Goal: Use online tool/utility

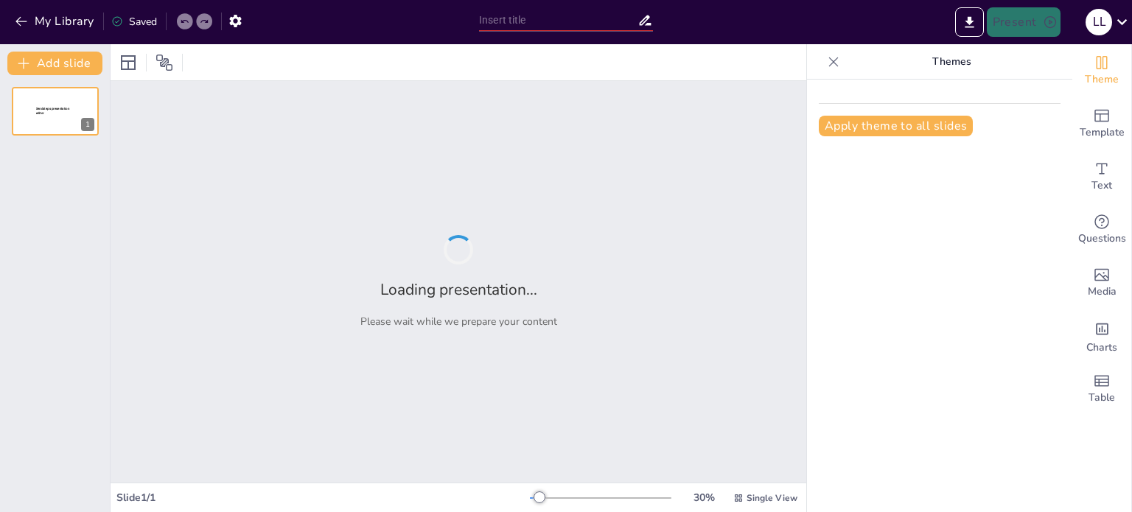
type input "The 3D Interview Experience: Navigating Personal Choices and Controversies"
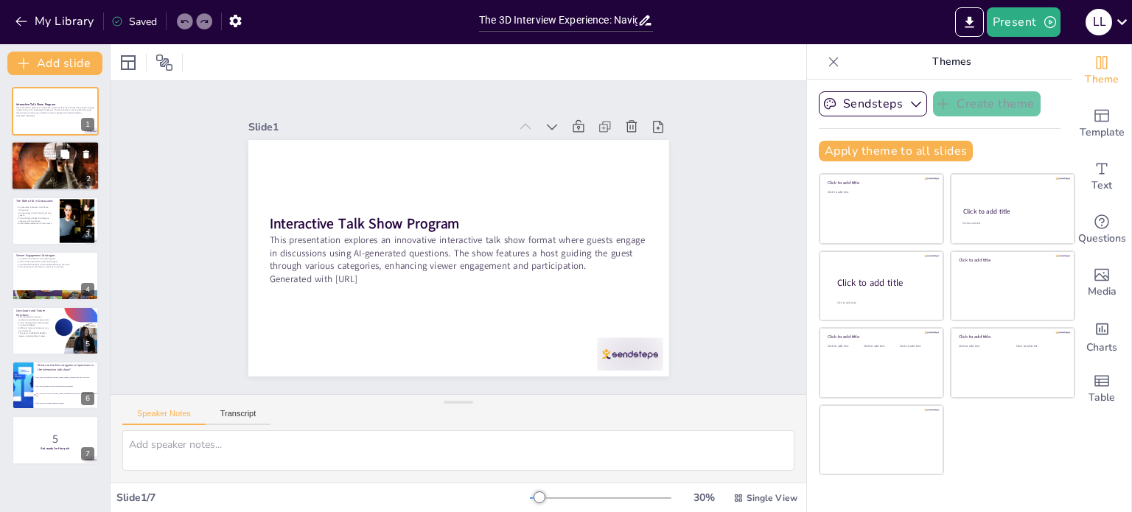
click at [65, 171] on div at bounding box center [55, 165] width 88 height 59
checkbox input "true"
type textarea "The categorization of questions is essential for structuring the show, allowing…"
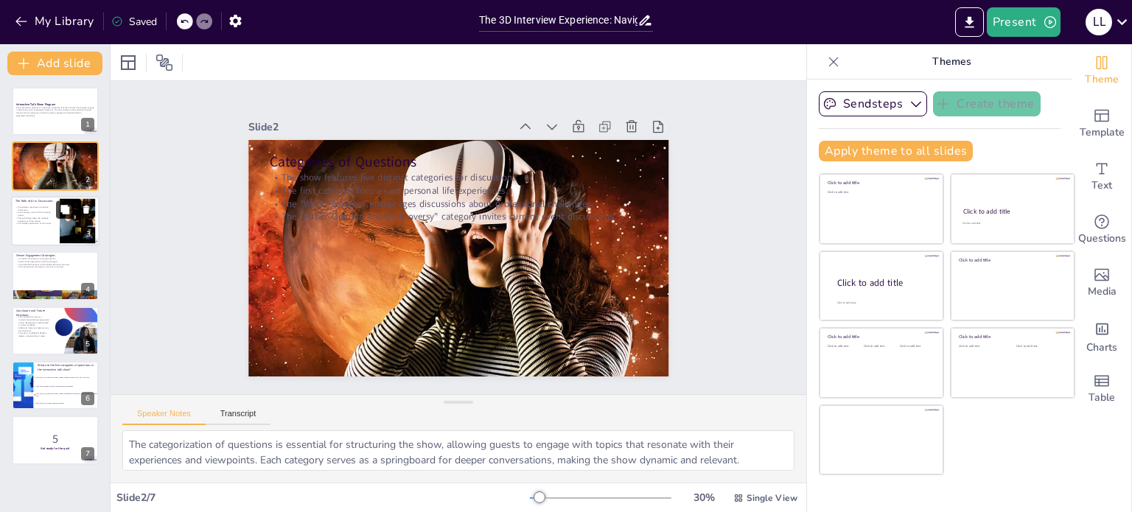
checkbox input "true"
click at [66, 211] on icon at bounding box center [64, 209] width 9 height 9
type textarea "The use of AI in generating responses enriches the dialogue by providing divers…"
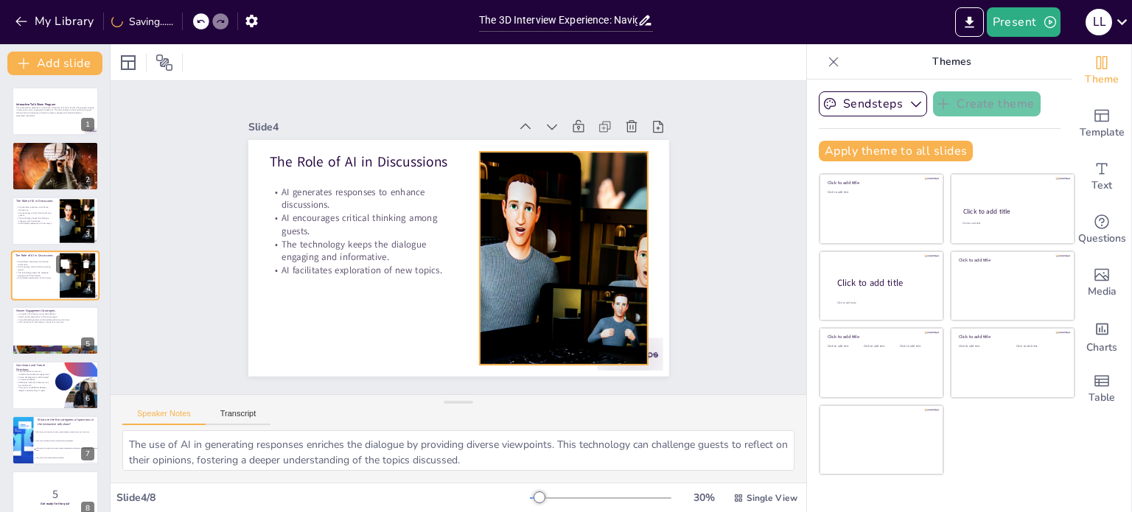
click at [66, 284] on div at bounding box center [76, 275] width 67 height 45
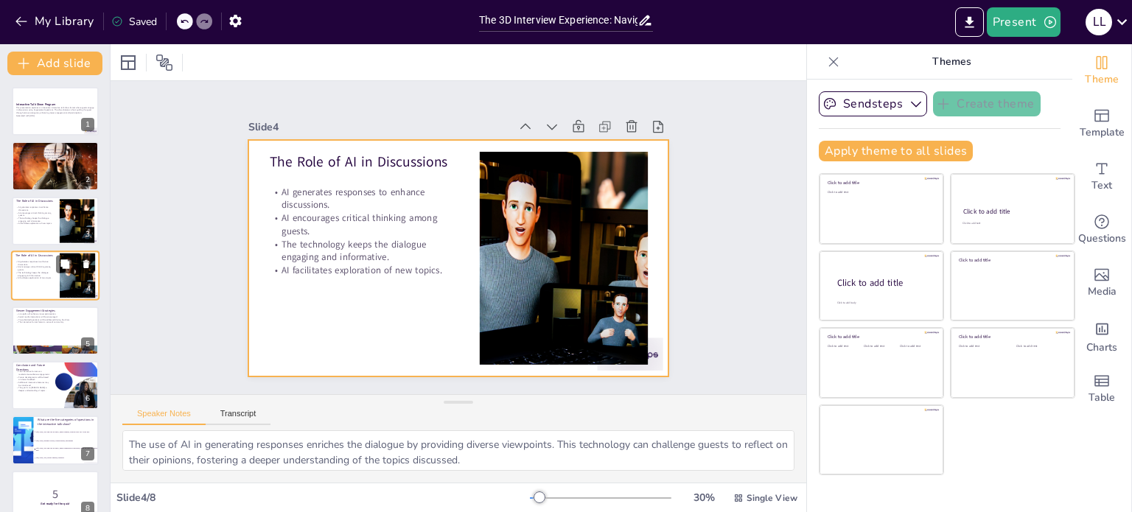
click at [38, 282] on div at bounding box center [55, 275] width 88 height 50
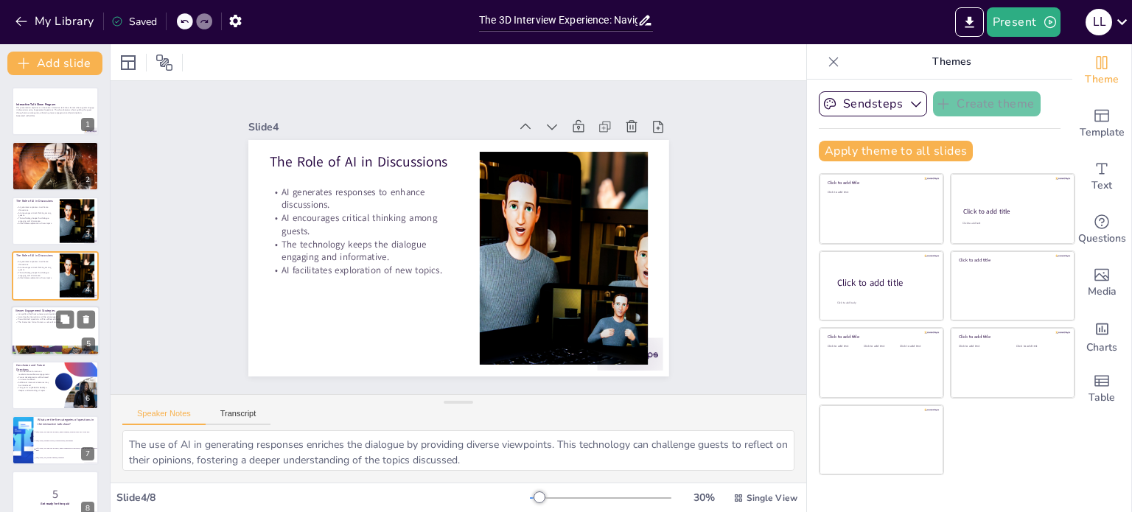
checkbox input "true"
click at [55, 327] on div at bounding box center [55, 331] width 88 height 50
type textarea "Live polls create an interactive environment where viewers can actively partici…"
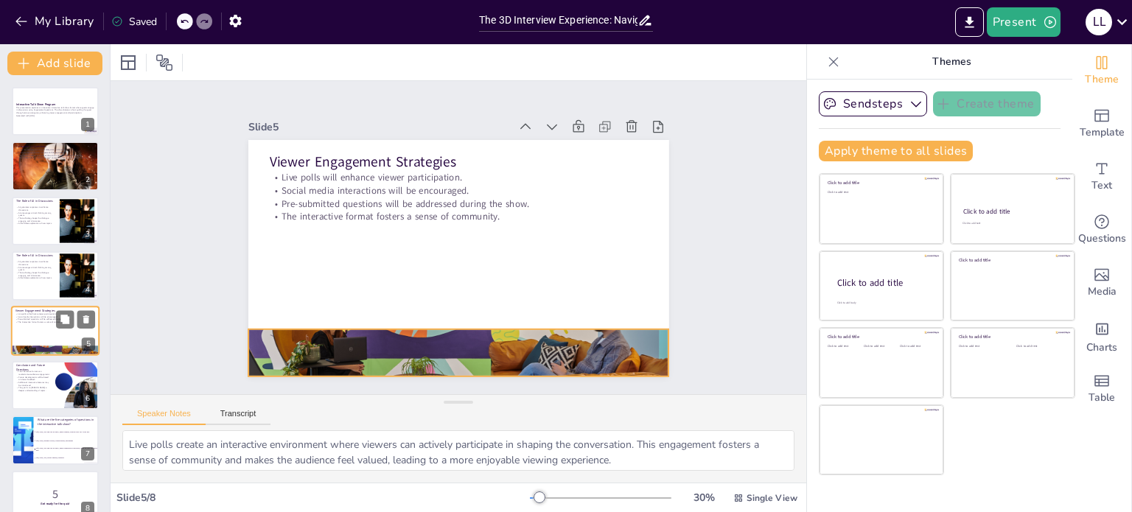
scroll to position [19, 0]
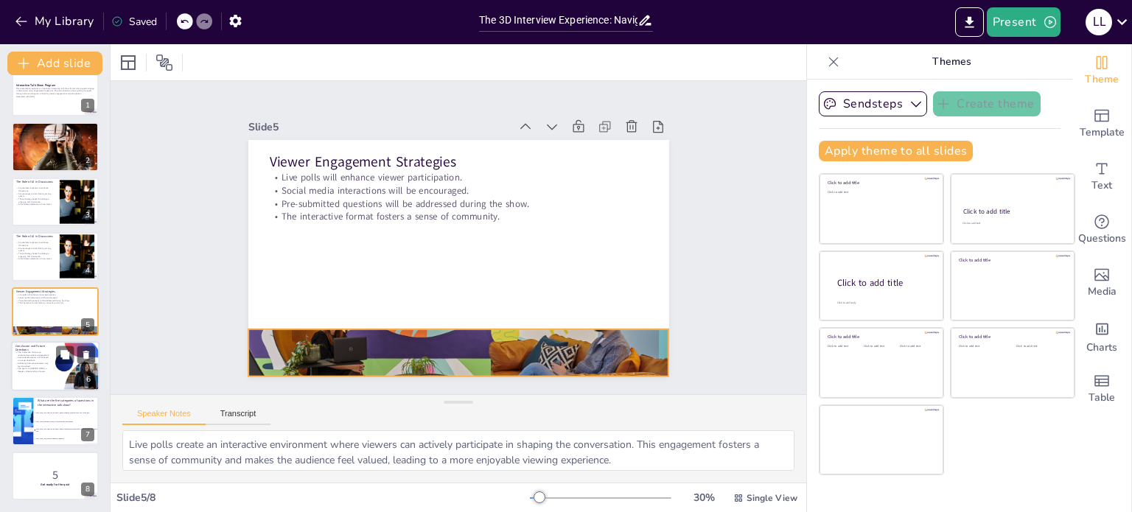
checkbox input "true"
click at [60, 371] on div at bounding box center [77, 366] width 44 height 53
type textarea "This innovative approach has the potential to change how audiences interact wit…"
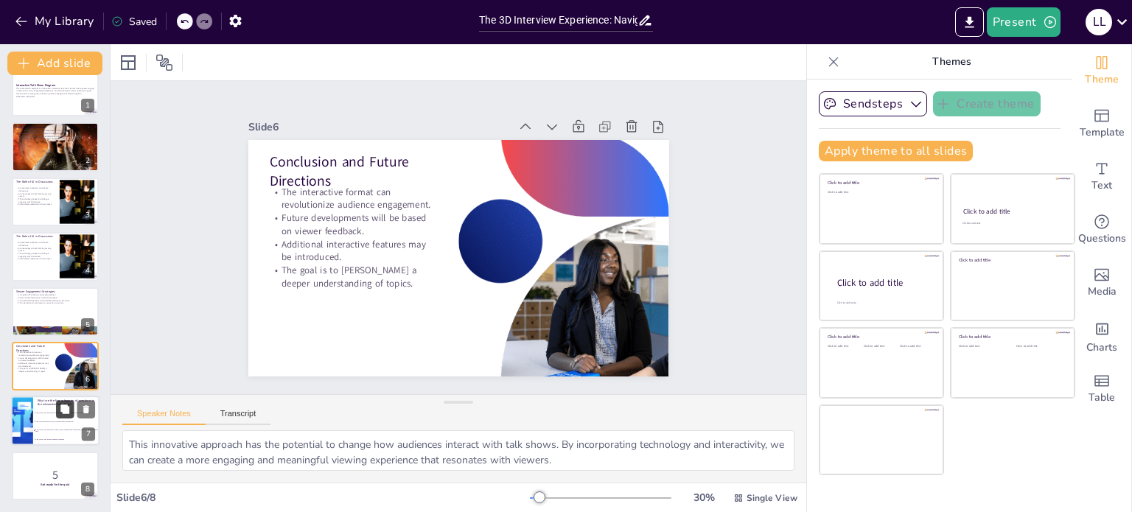
checkbox input "true"
click at [69, 409] on icon at bounding box center [64, 408] width 9 height 9
type textarea "The correct answer is found in the slide titled "Categories of Questions," whic…"
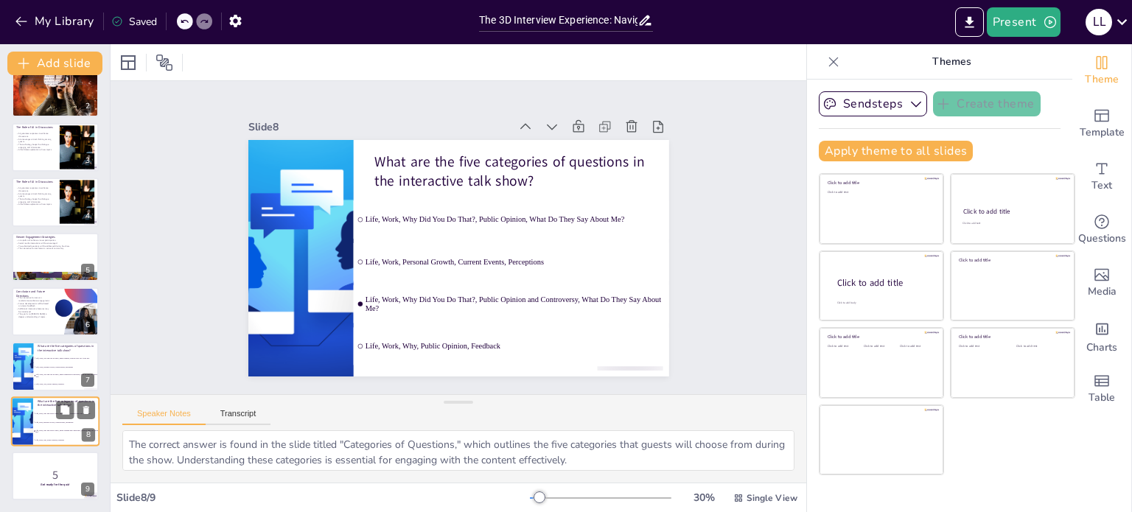
checkbox input "true"
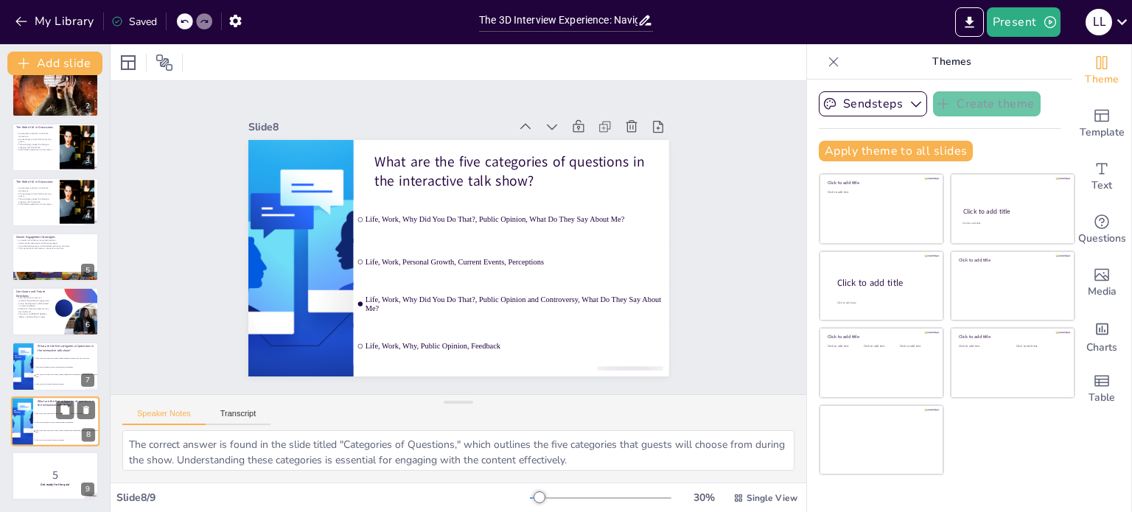
checkbox input "true"
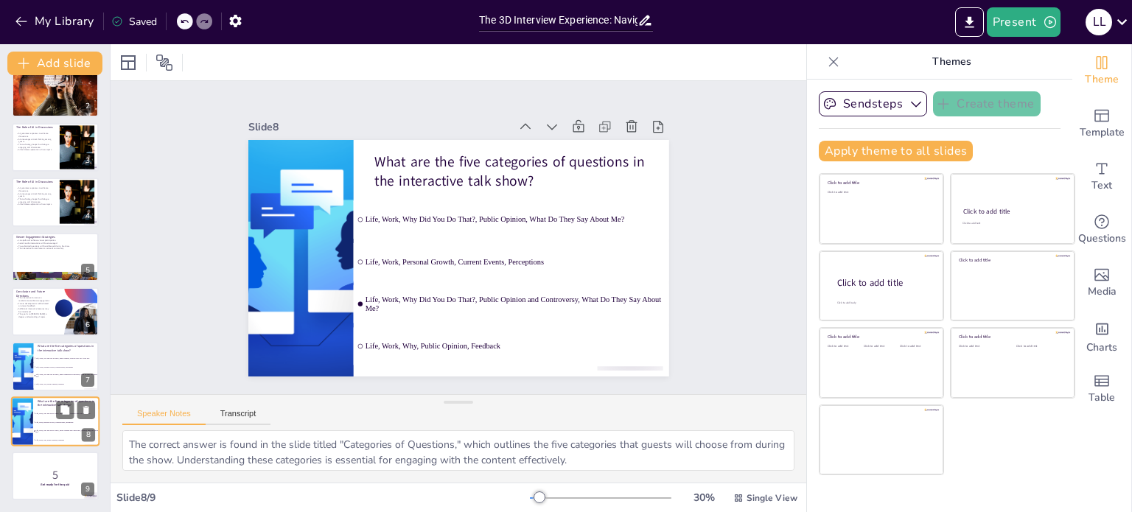
checkbox input "true"
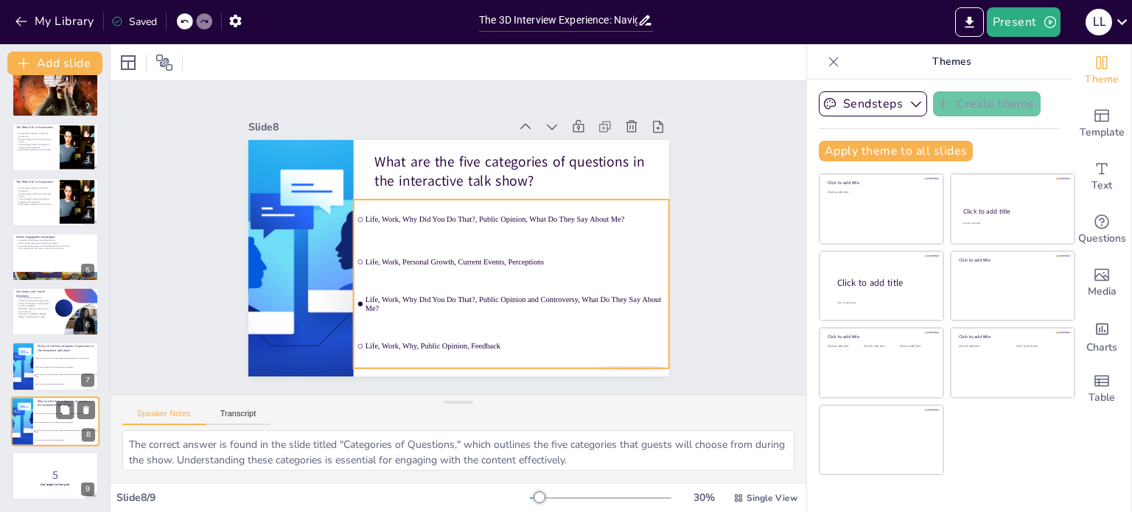
checkbox input "true"
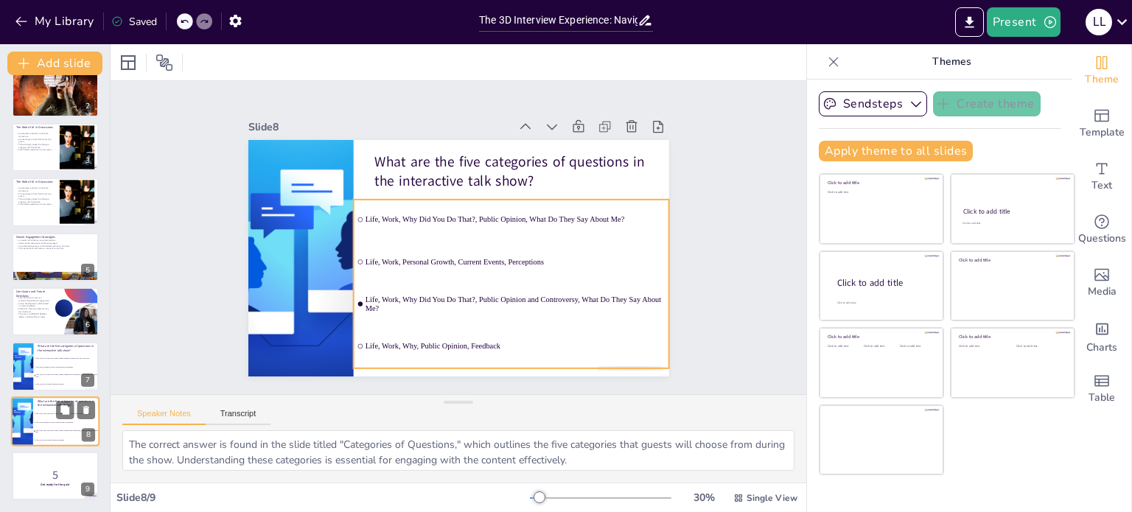
checkbox input "true"
click at [62, 432] on li "Life, Work, Why Did You Do That?, Public Opinion and Controversy, What Do They …" at bounding box center [66, 431] width 66 height 9
checkbox input "true"
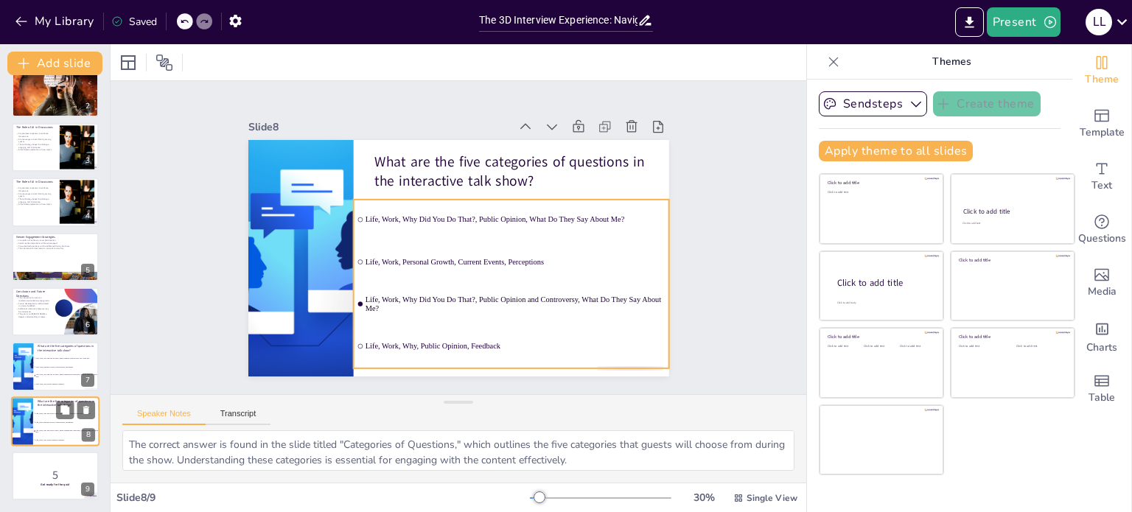
scroll to position [74, 0]
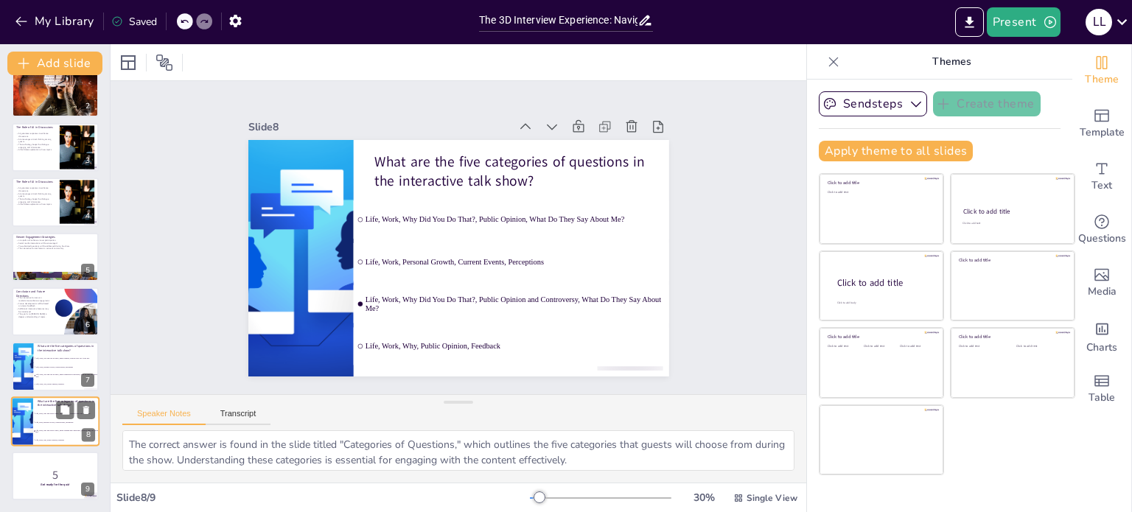
checkbox input "true"
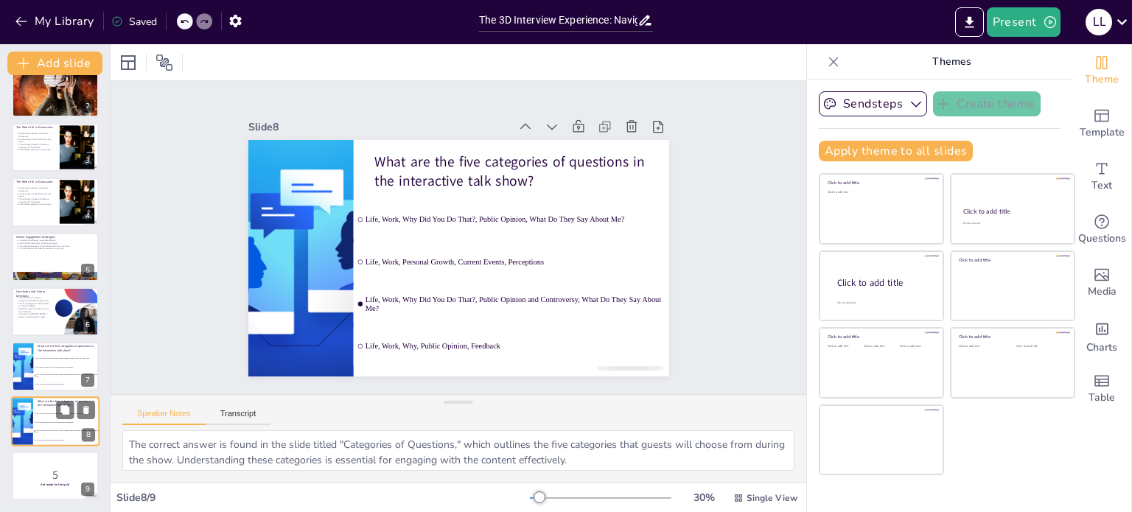
checkbox input "true"
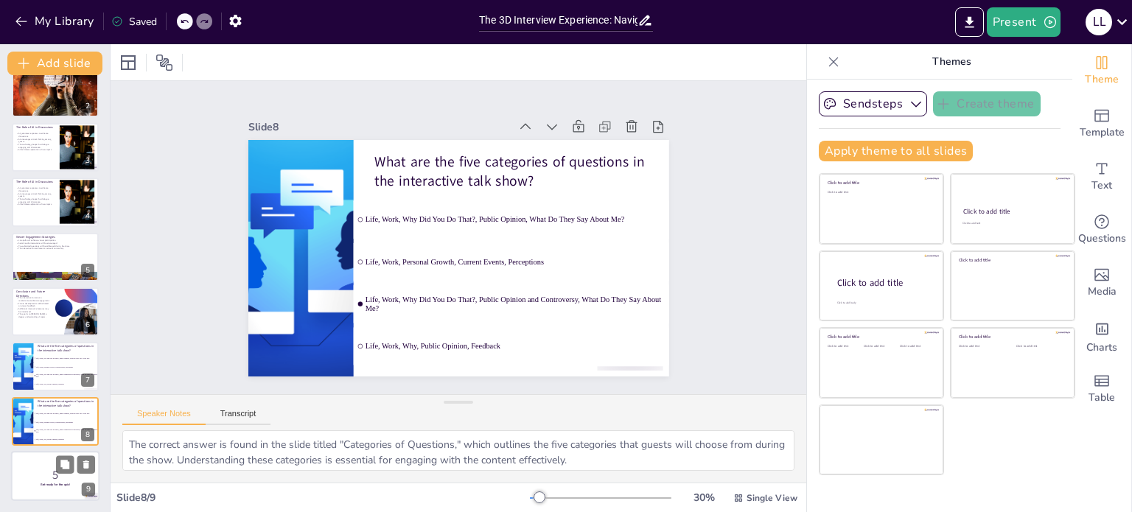
checkbox input "true"
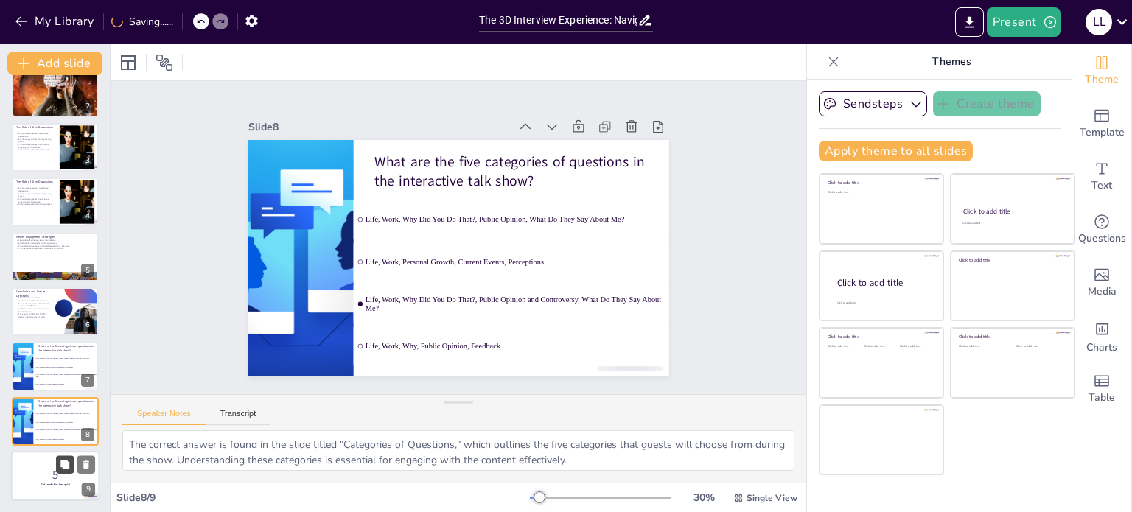
click at [61, 460] on icon at bounding box center [65, 465] width 10 height 10
checkbox input "true"
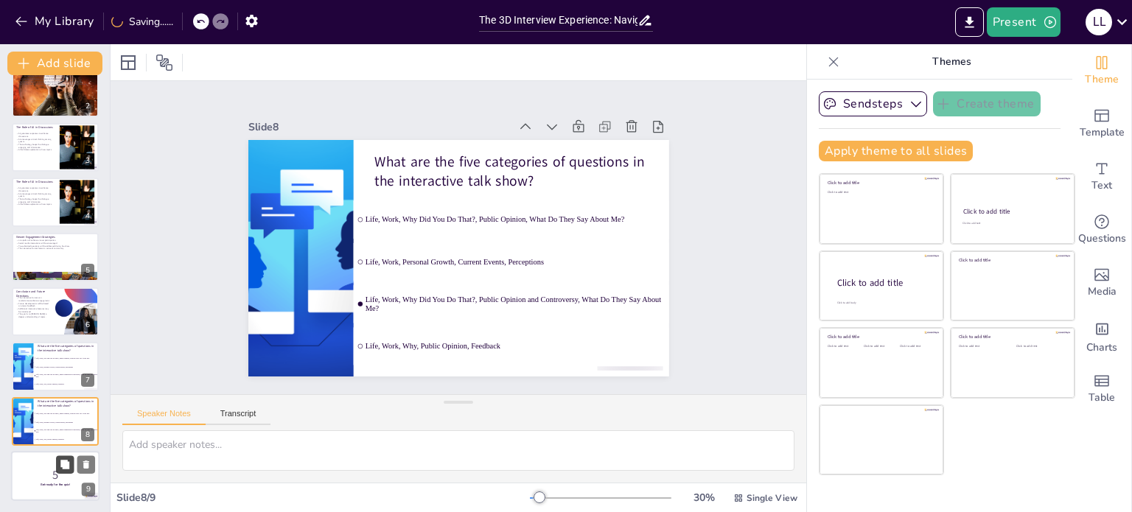
checkbox input "true"
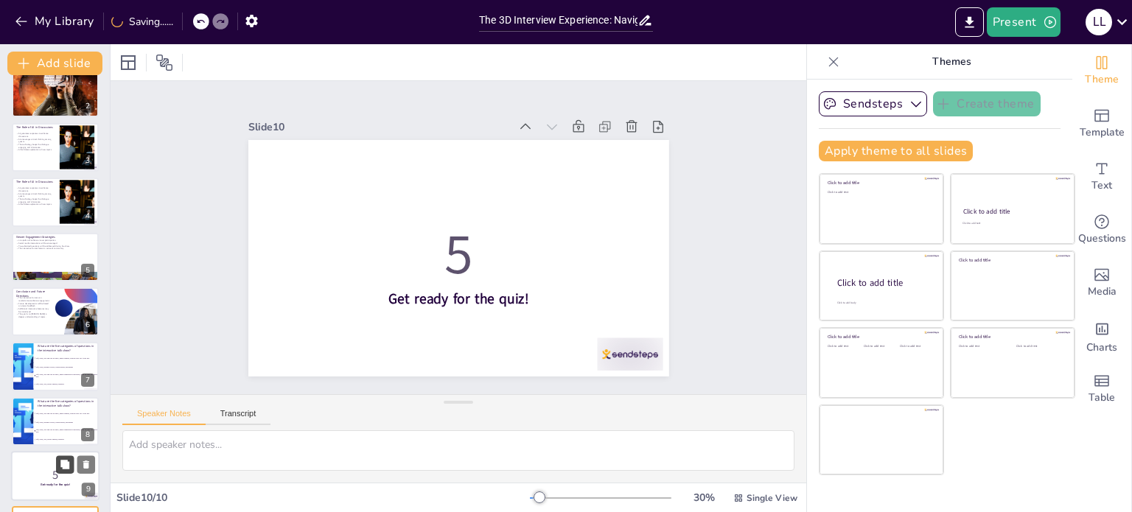
scroll to position [129, 0]
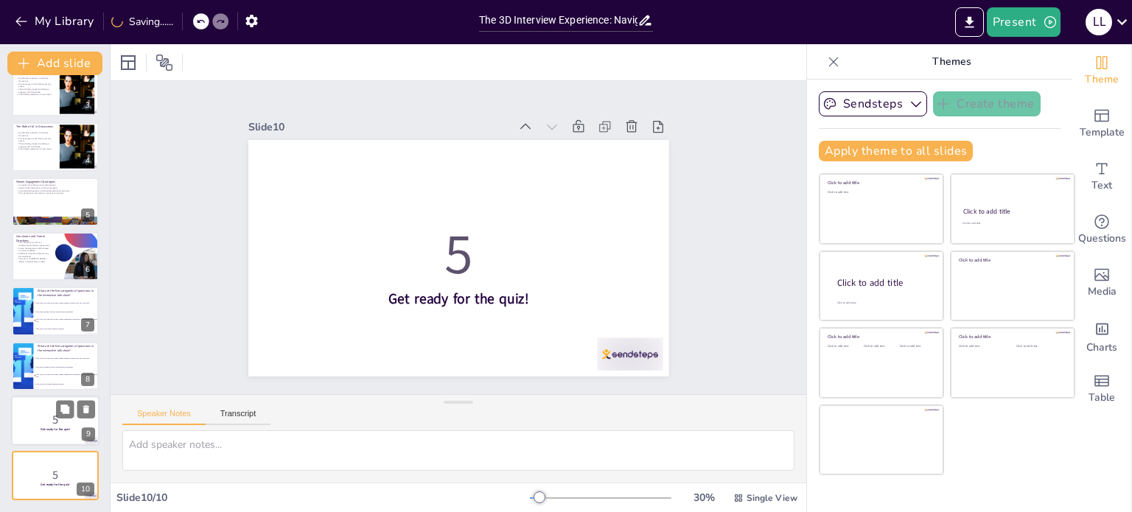
checkbox input "true"
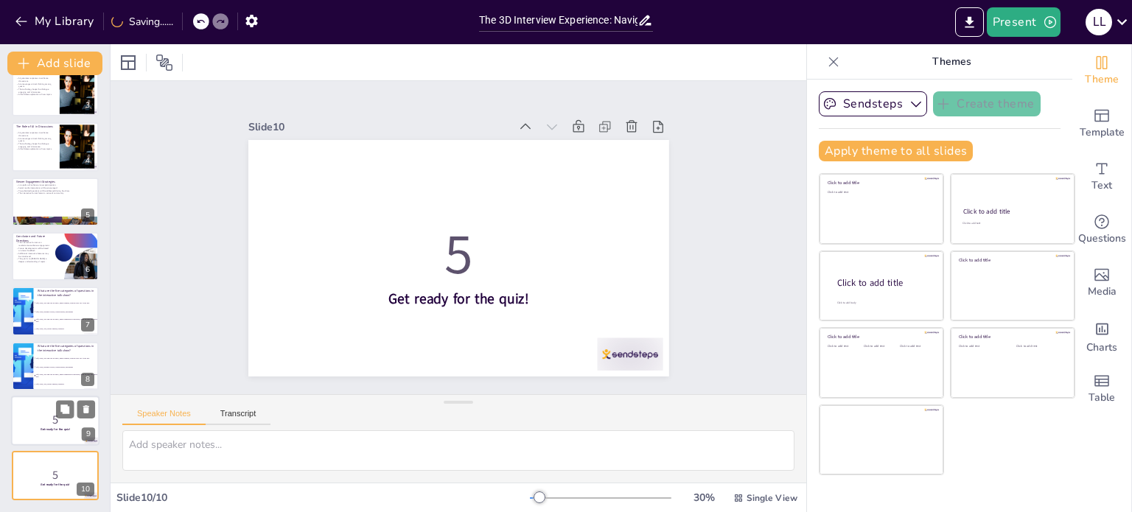
checkbox input "true"
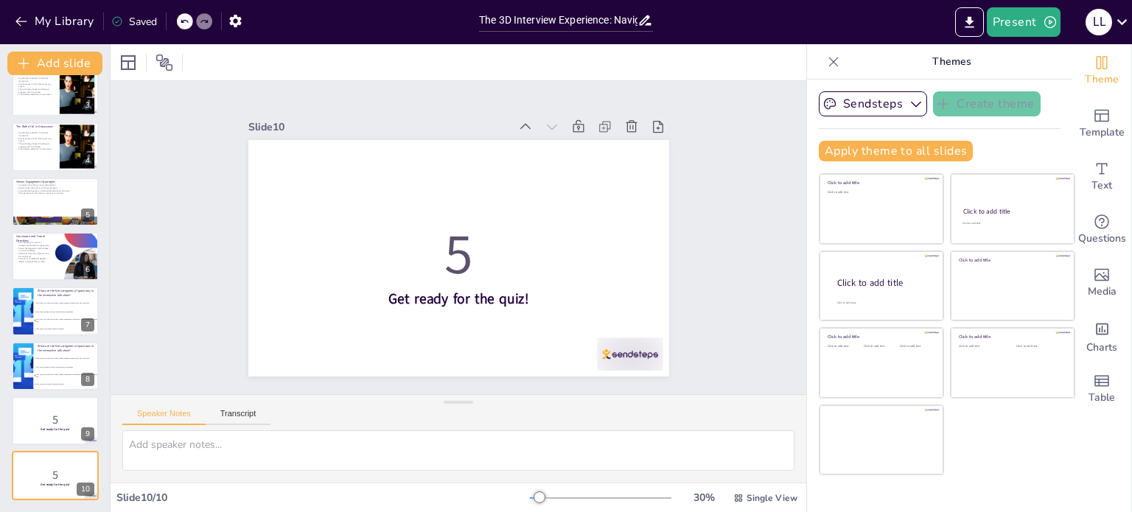
checkbox input "true"
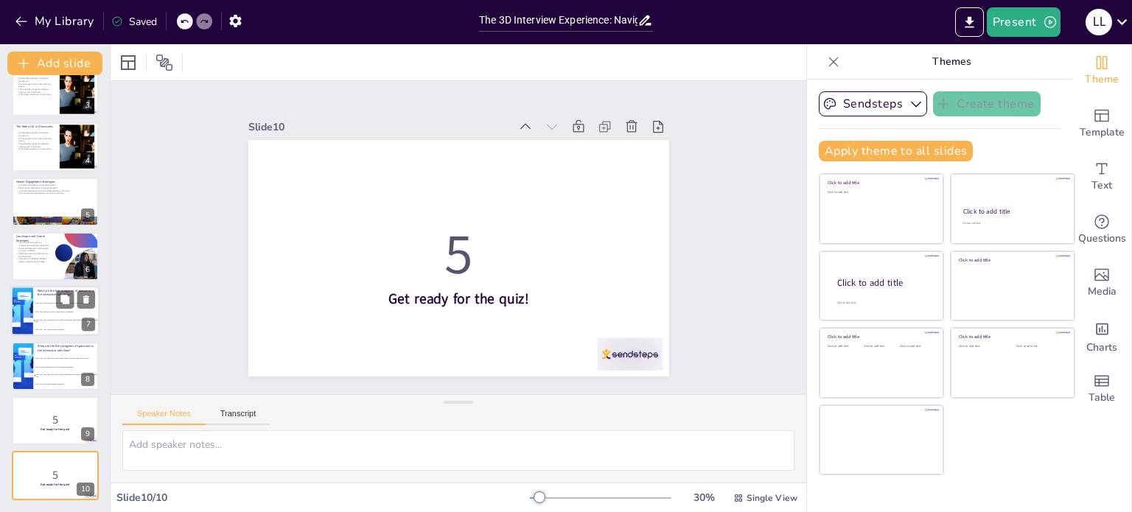
checkbox input "true"
